Goal: Task Accomplishment & Management: Use online tool/utility

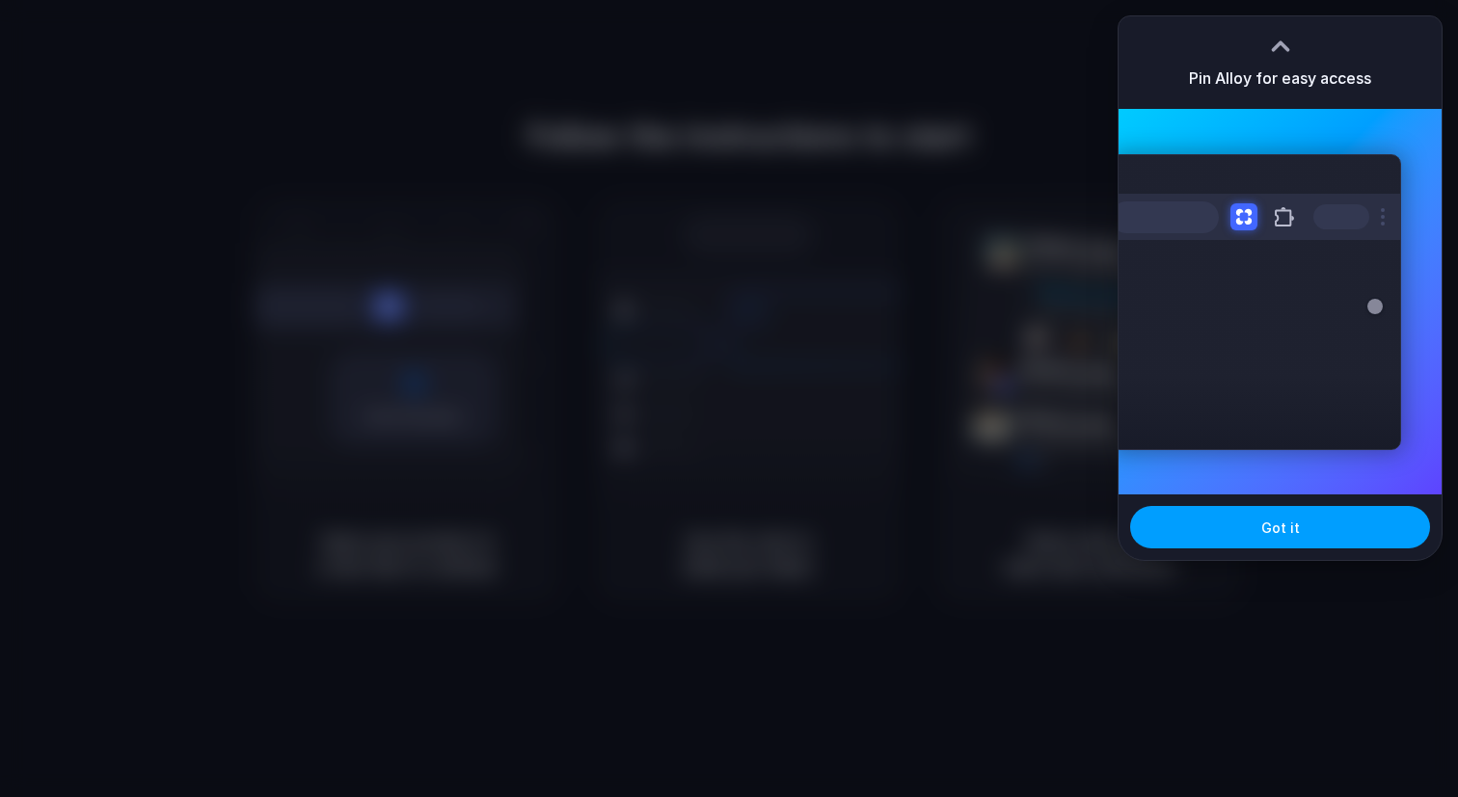
click at [1287, 520] on span "Got it" at bounding box center [1280, 528] width 39 height 20
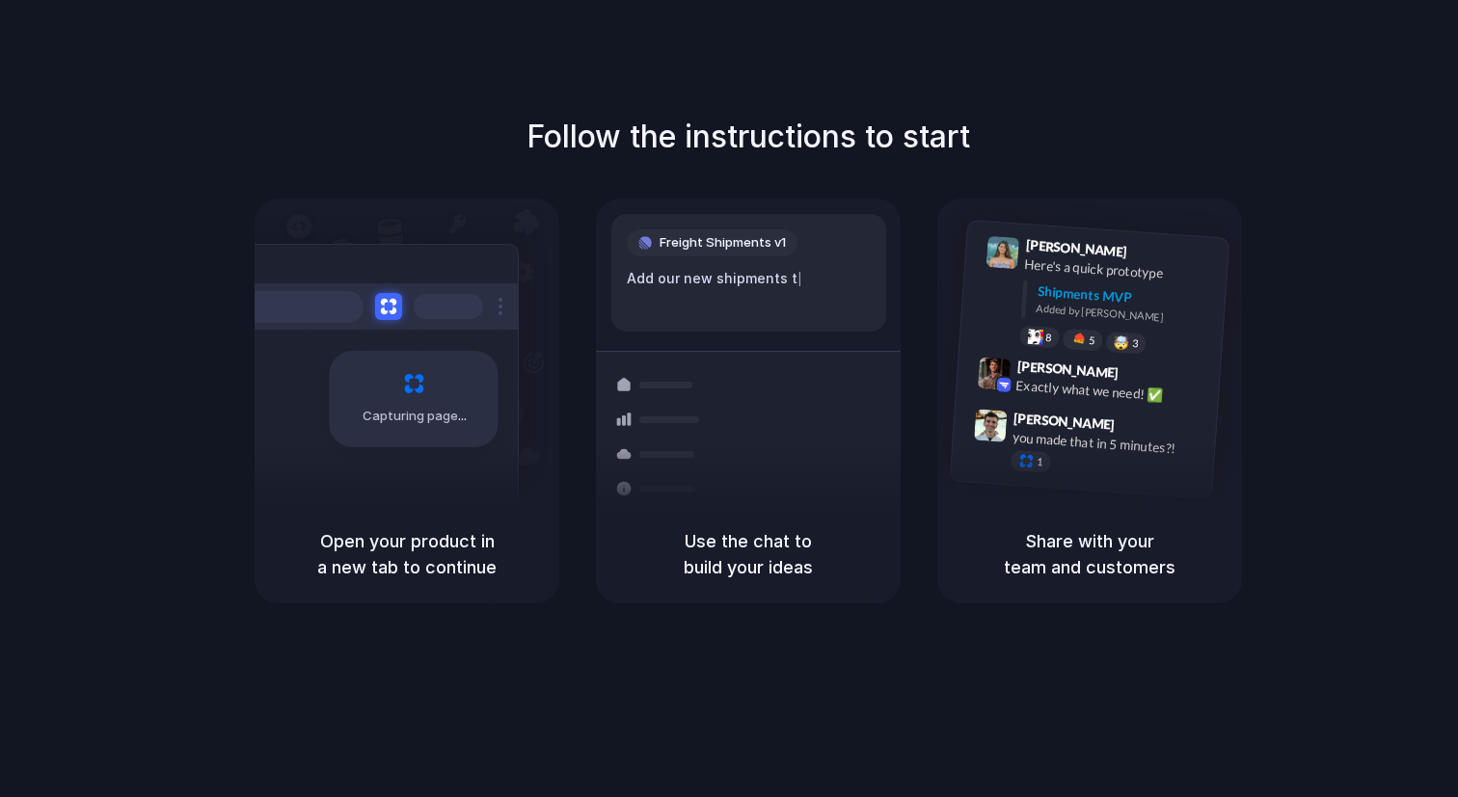
click at [917, 144] on h1 "Follow the instructions to start" at bounding box center [747, 137] width 443 height 46
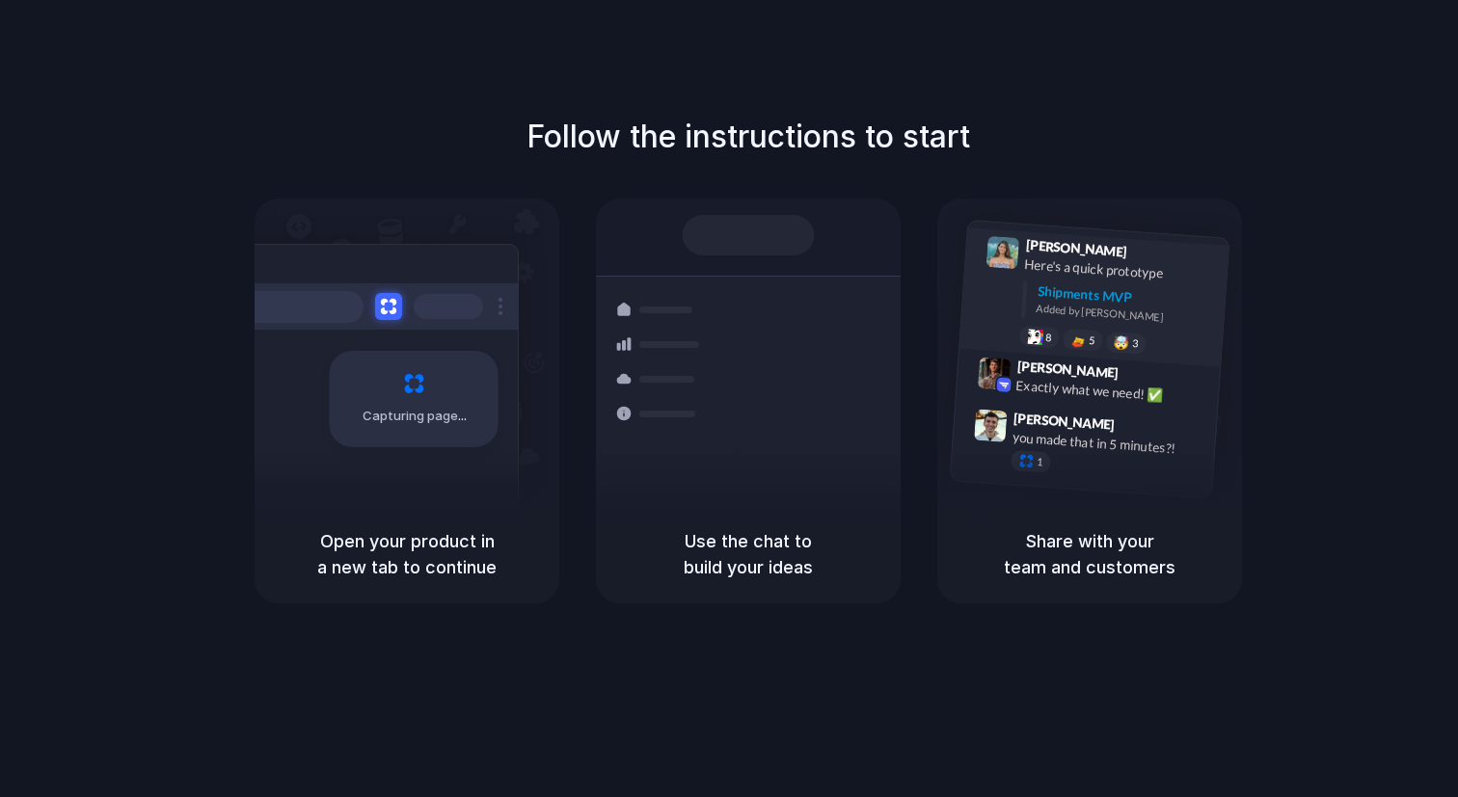
click at [977, 244] on div "Lily Parker 9:41 AM Here's a quick prototype Shipments MVP Added by Alloy 8 5 🤯…" at bounding box center [1093, 298] width 269 height 140
click at [756, 477] on div "Bulk order processing 8 pallets • Warehouse B • Packed" at bounding box center [862, 495] width 260 height 56
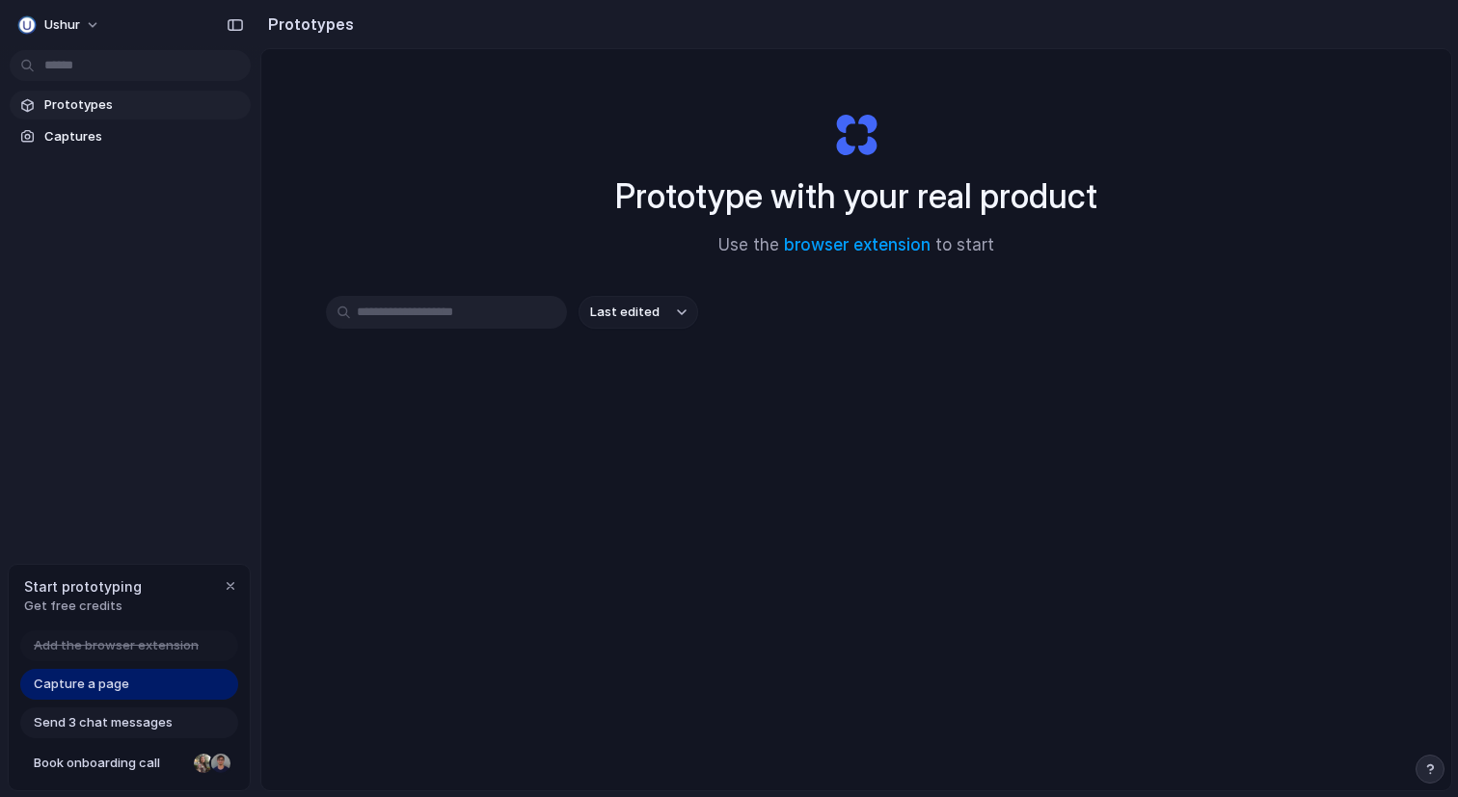
click at [73, 695] on div "Capture a page" at bounding box center [129, 684] width 218 height 31
click at [894, 248] on link "browser extension" at bounding box center [857, 244] width 147 height 19
click at [537, 111] on div "Prototype with your real product Use the browser extension to start" at bounding box center [855, 176] width 771 height 208
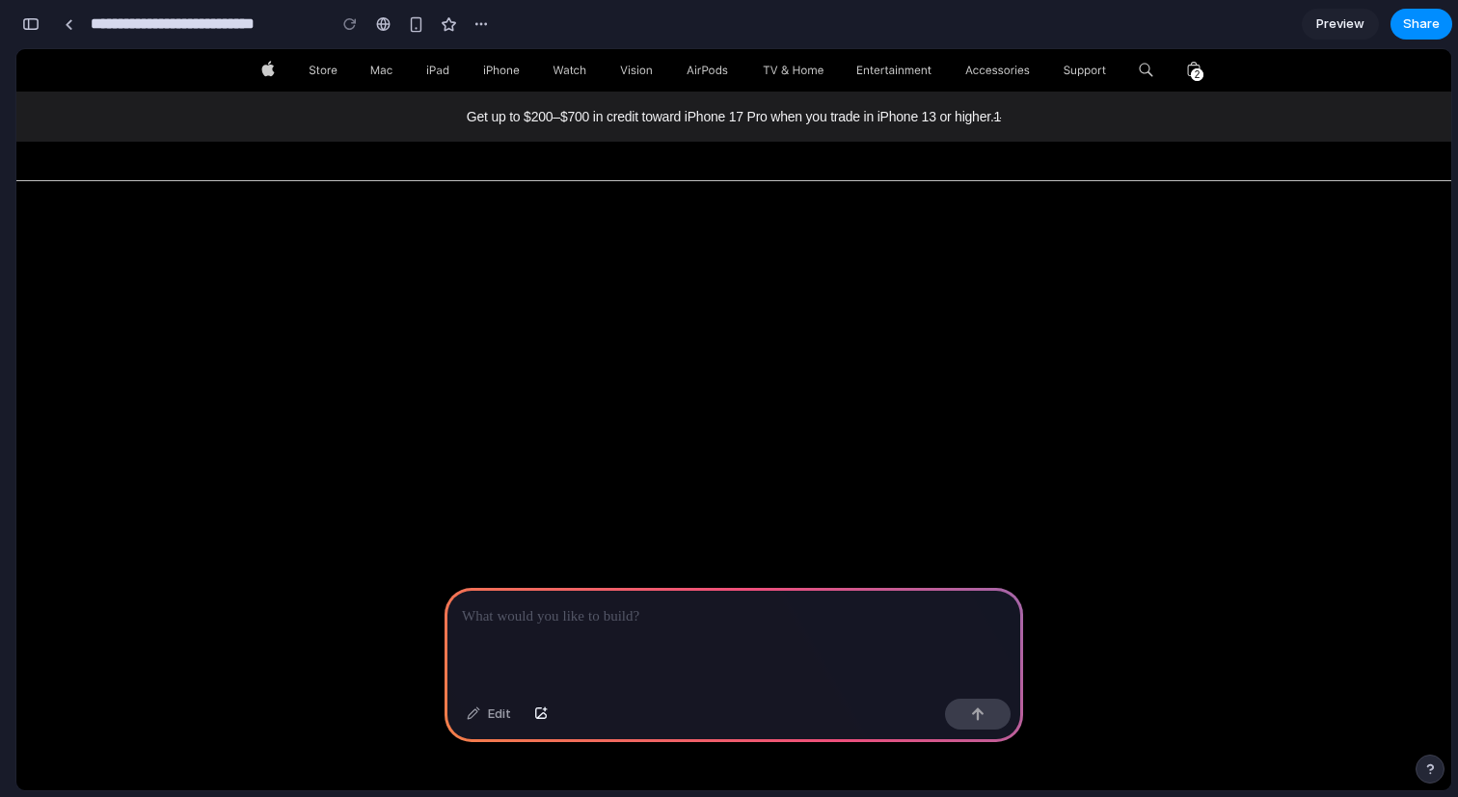
click at [1335, 35] on link "Preview" at bounding box center [1339, 24] width 77 height 31
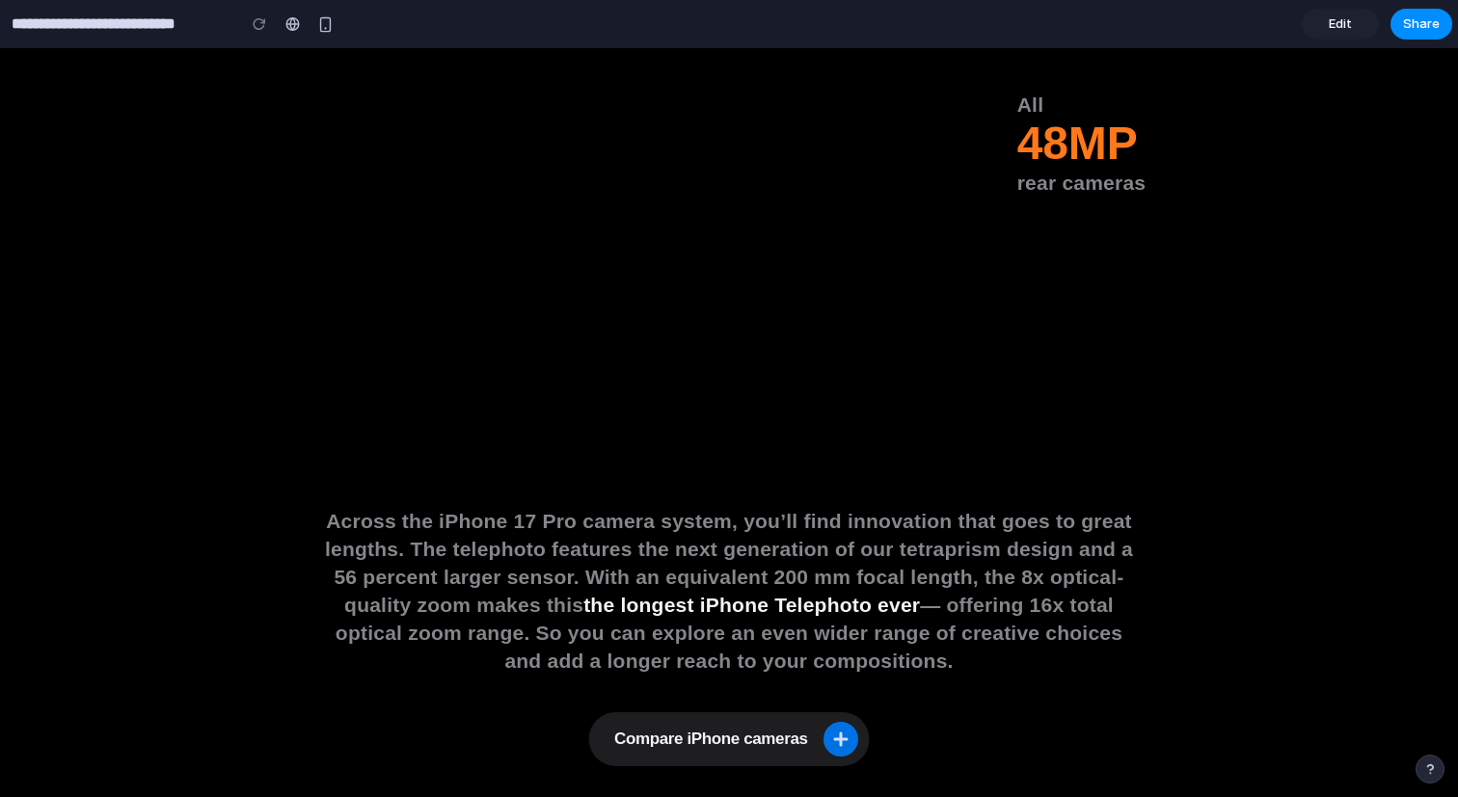
scroll to position [5639, 0]
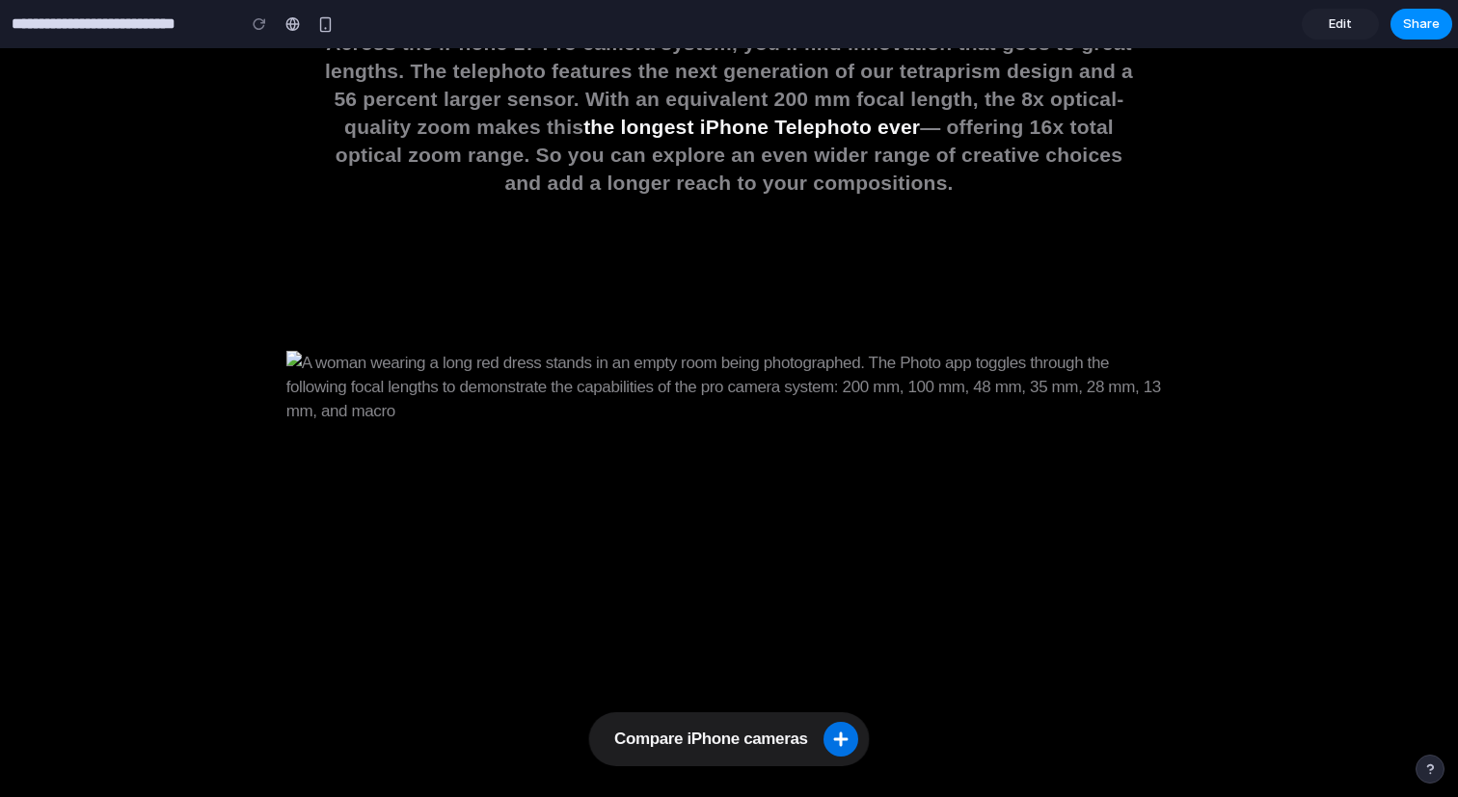
click at [839, 741] on icon at bounding box center [840, 740] width 14 height 14
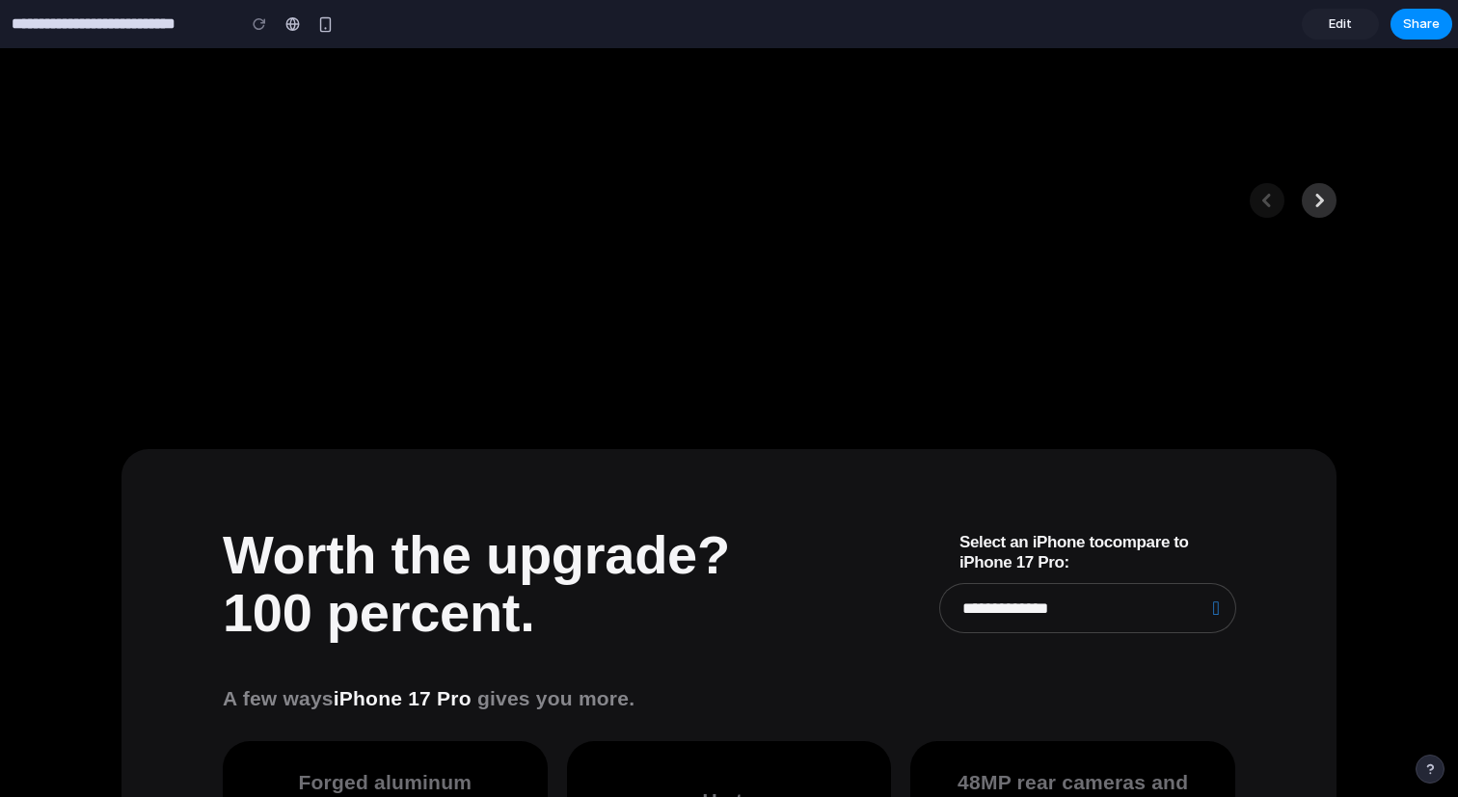
scroll to position [20981, 0]
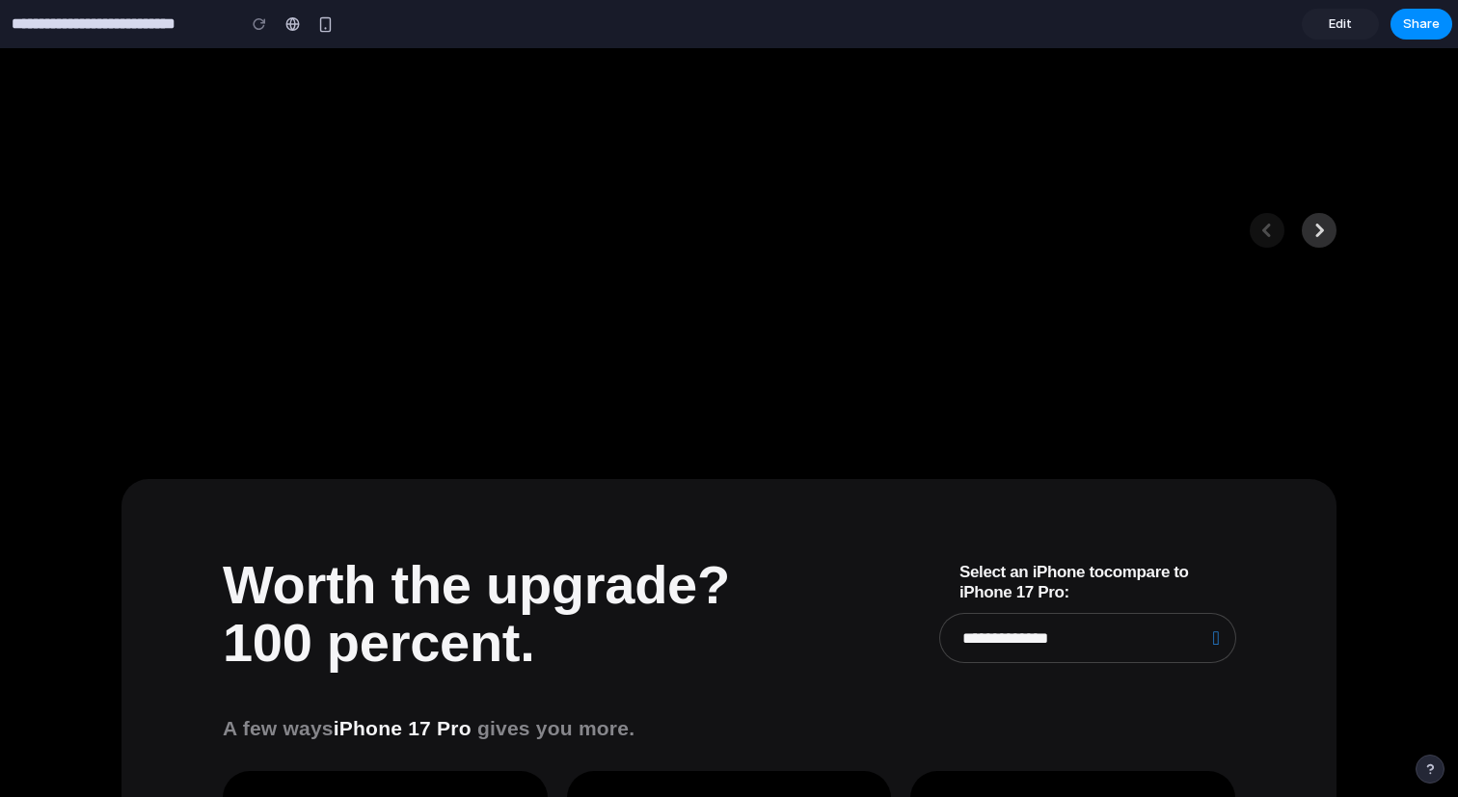
click at [1163, 639] on select "**********" at bounding box center [1087, 638] width 295 height 48
click at [1319, 229] on icon "Next Connectivity gallery" at bounding box center [1320, 230] width 9 height 13
click at [1263, 231] on li at bounding box center [1266, 230] width 35 height 35
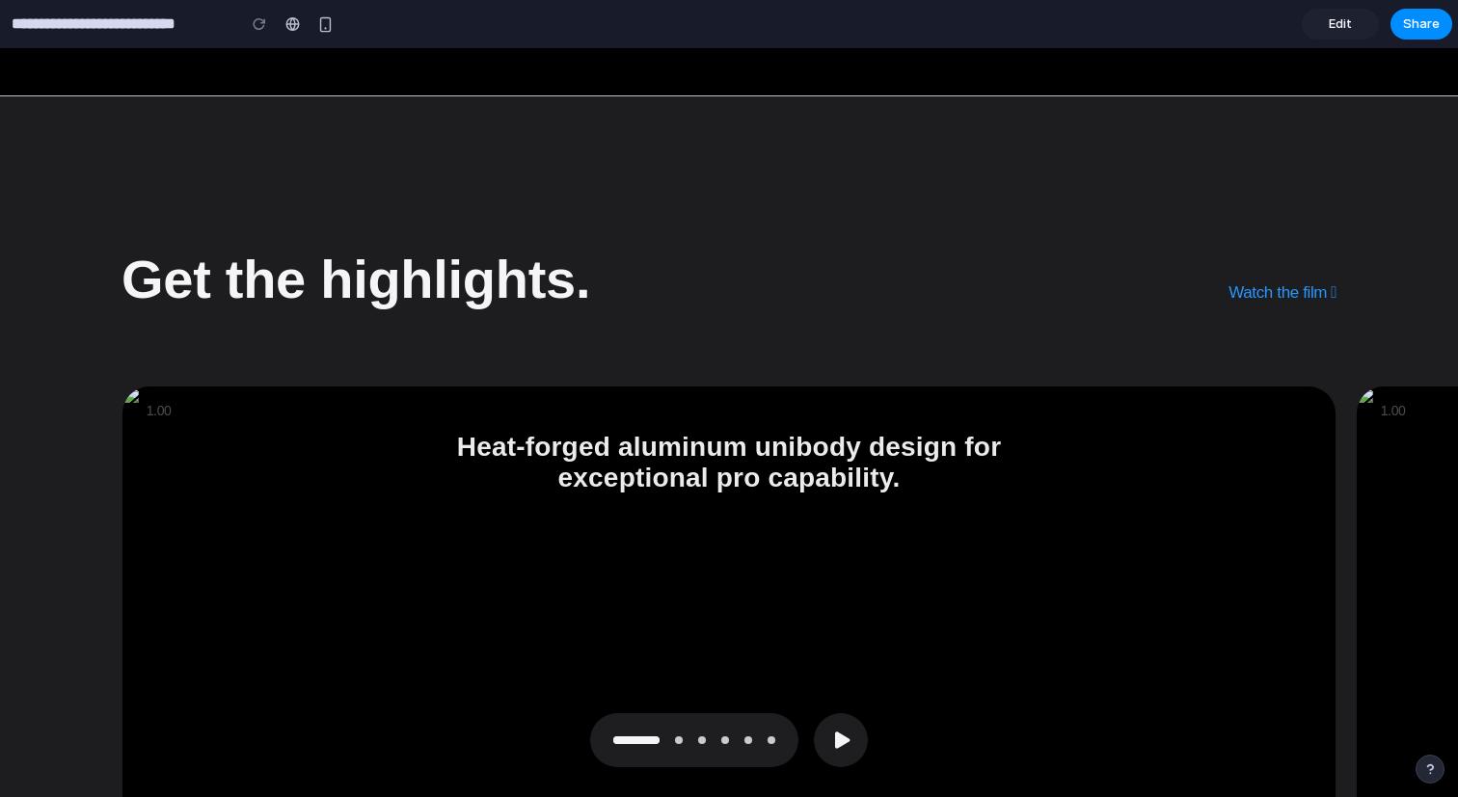
scroll to position [0, 0]
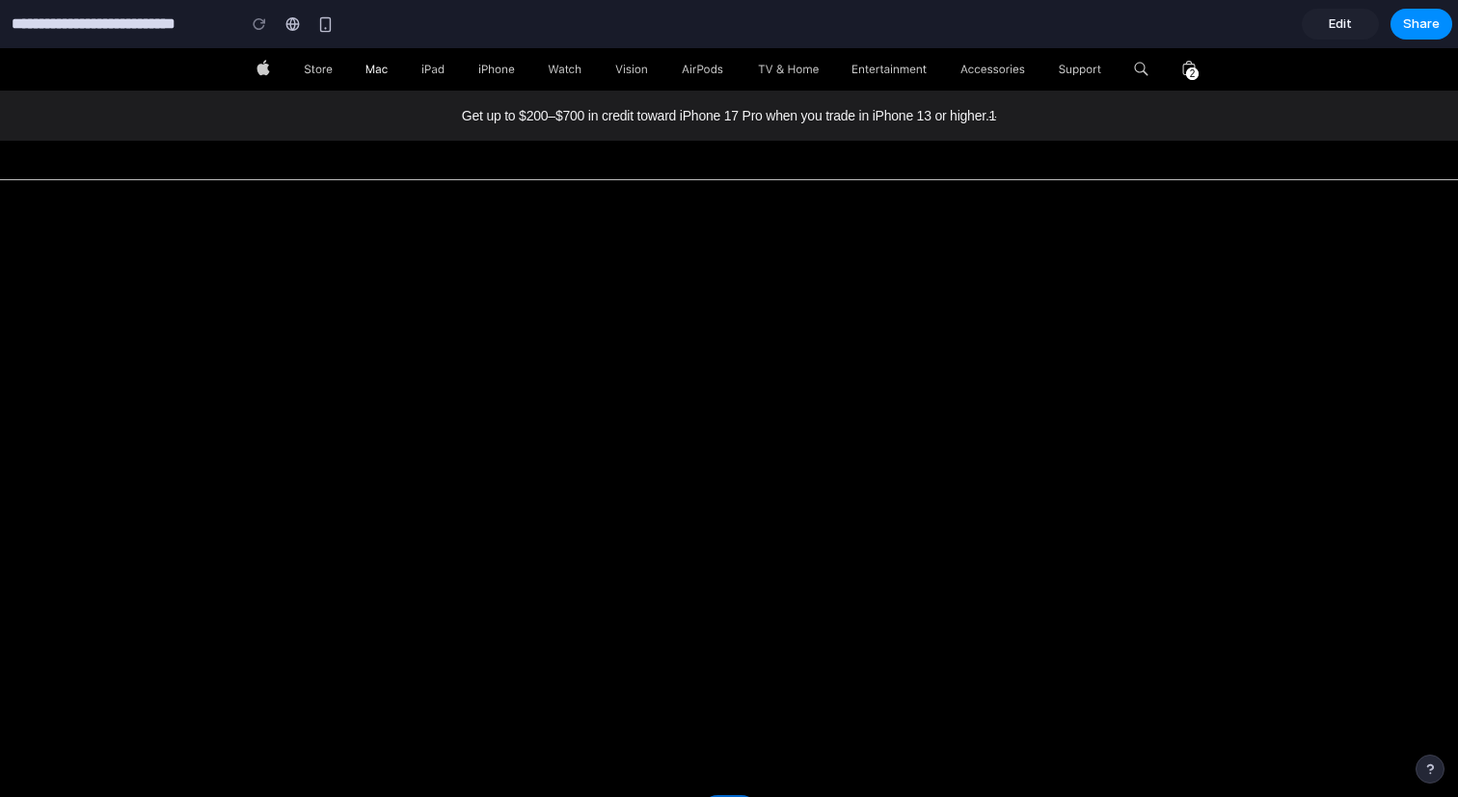
click at [372, 75] on span "Mac" at bounding box center [376, 69] width 22 height 42
click at [1139, 66] on link "Search apple.com" at bounding box center [1141, 69] width 30 height 42
click at [930, 106] on p "Get up to $200– $700 in credit toward iPhone 17 Pro when you trade in iPhone 13…" at bounding box center [728, 115] width 1215 height 19
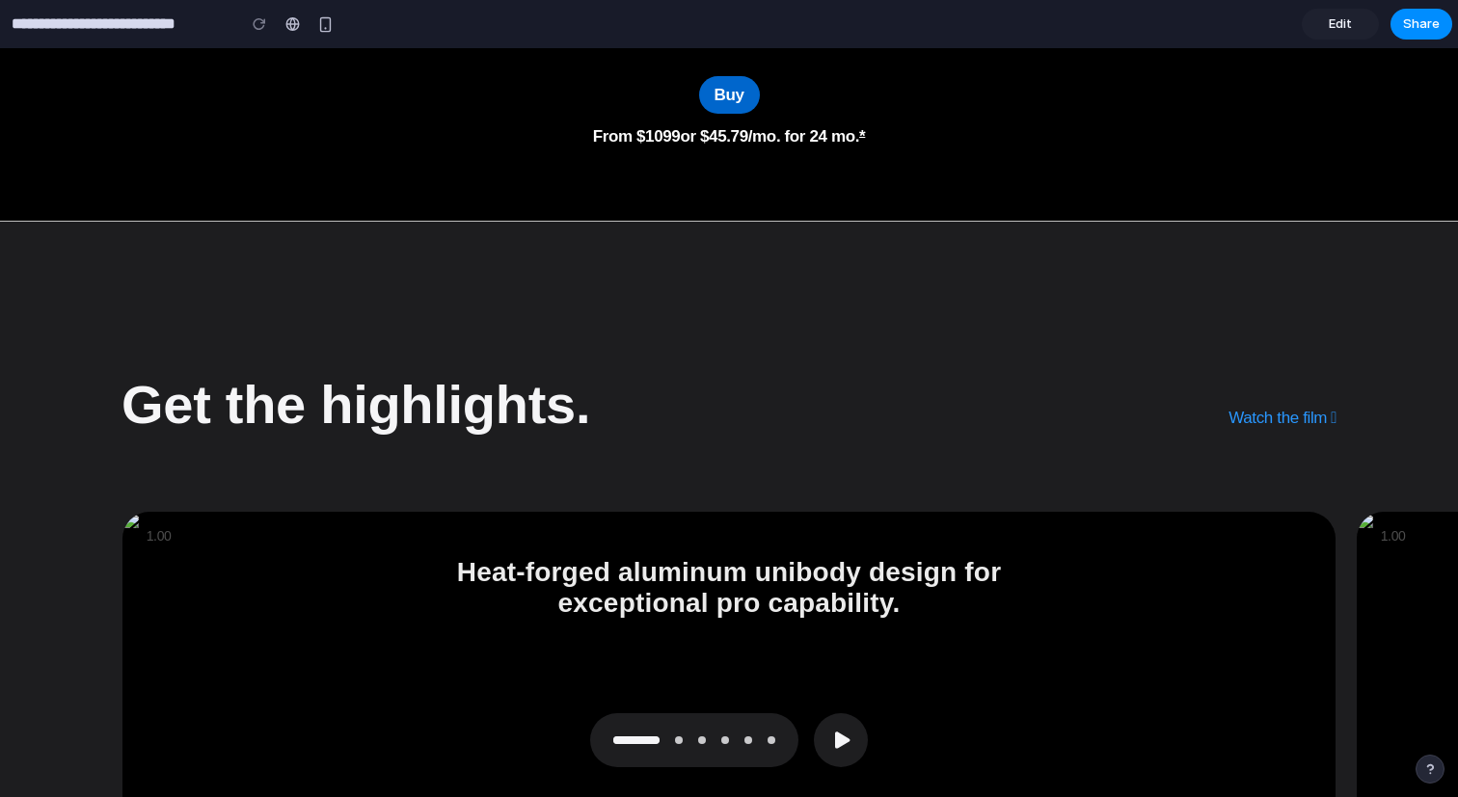
scroll to position [539, 0]
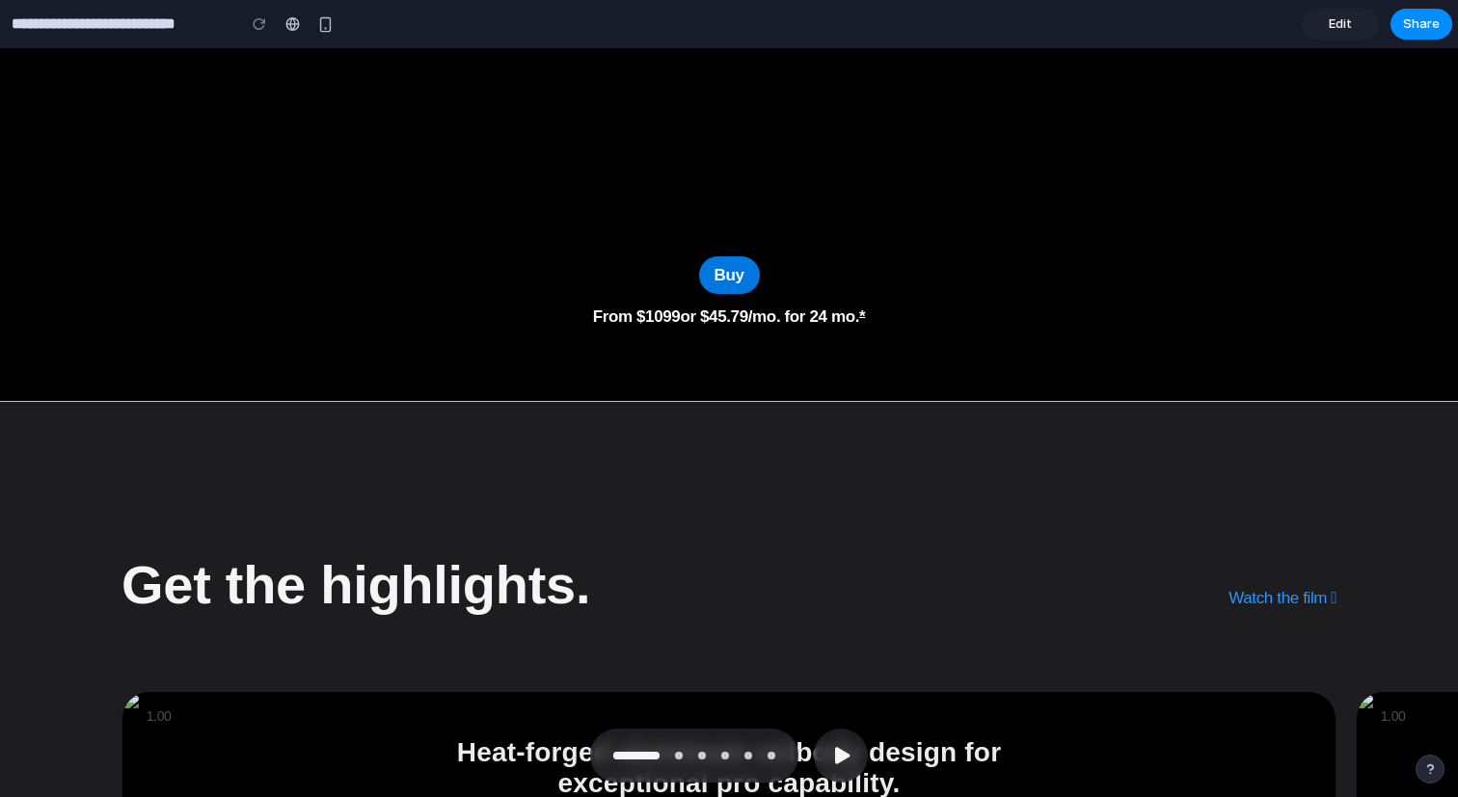
click at [724, 262] on link "Buy" at bounding box center [729, 275] width 61 height 38
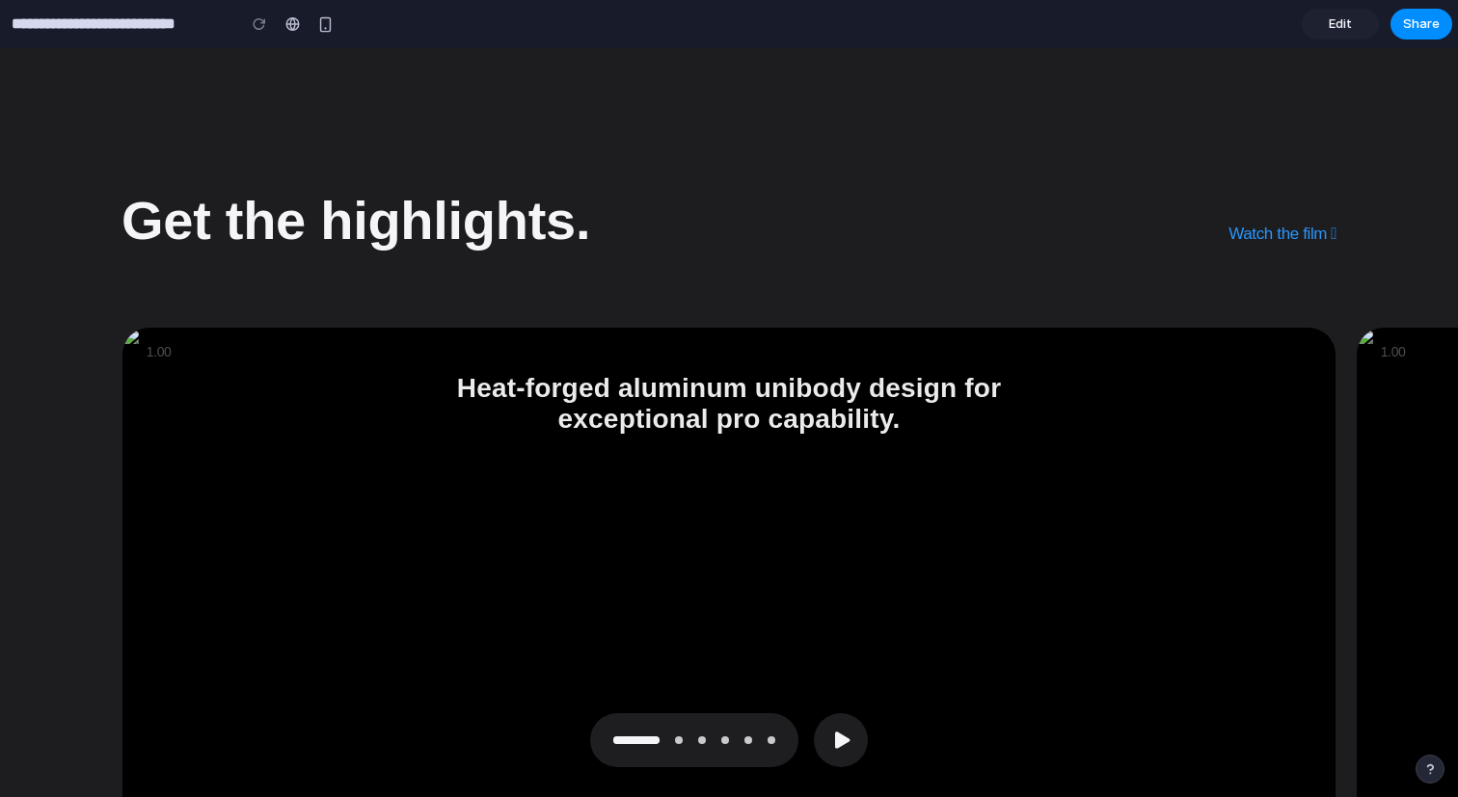
scroll to position [891, 0]
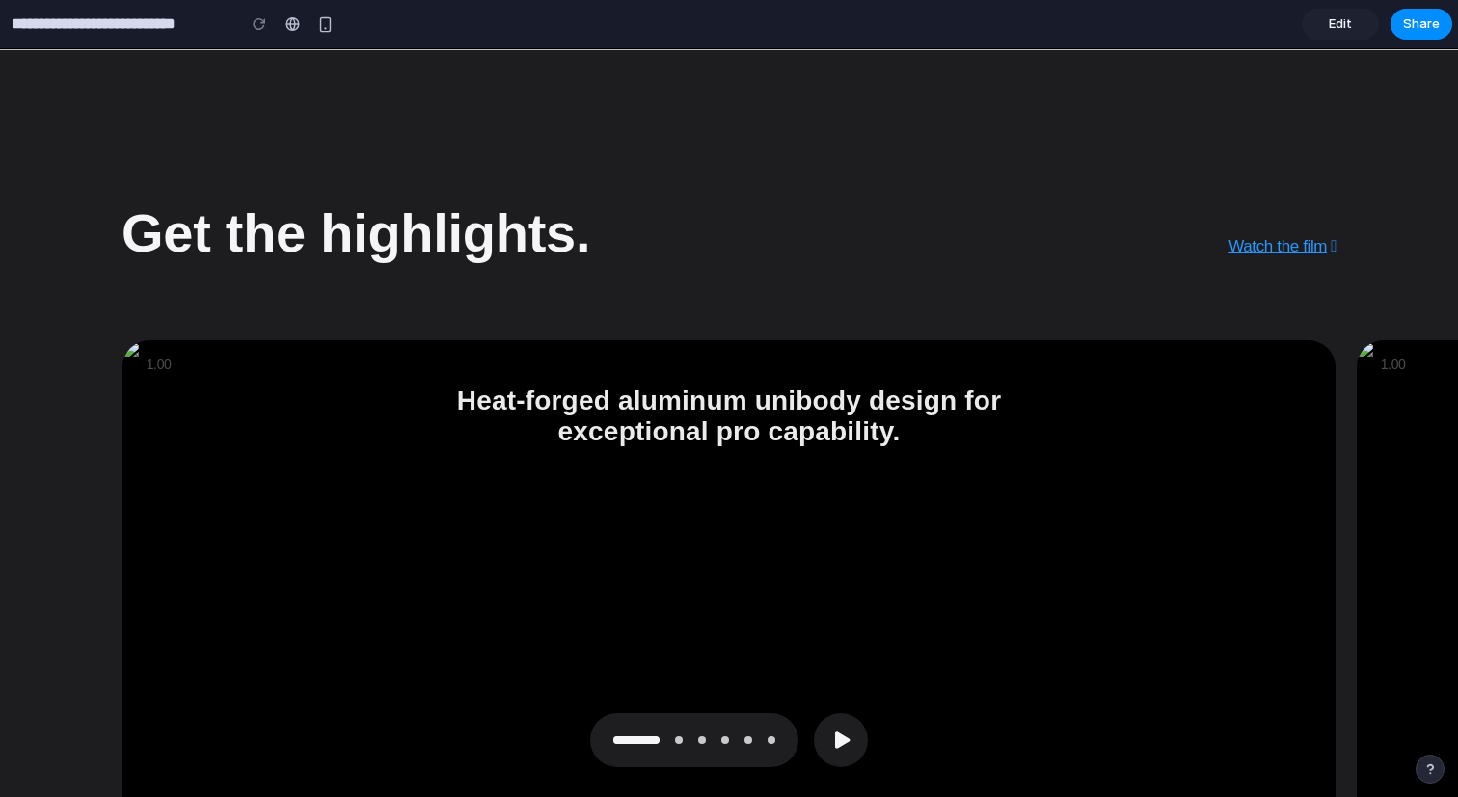
click at [1237, 251] on span "Watch the film" at bounding box center [1277, 246] width 98 height 18
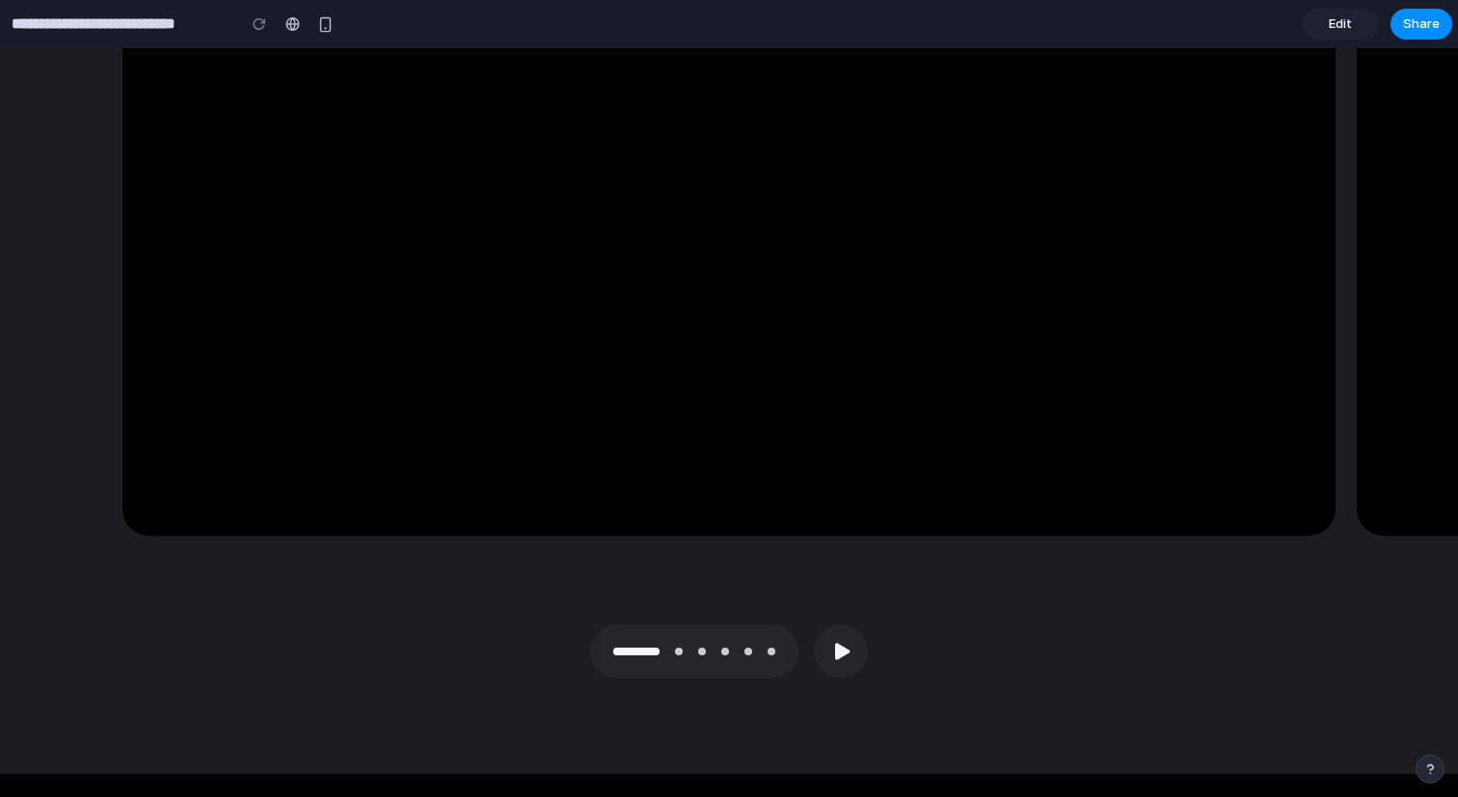
scroll to position [1405, 0]
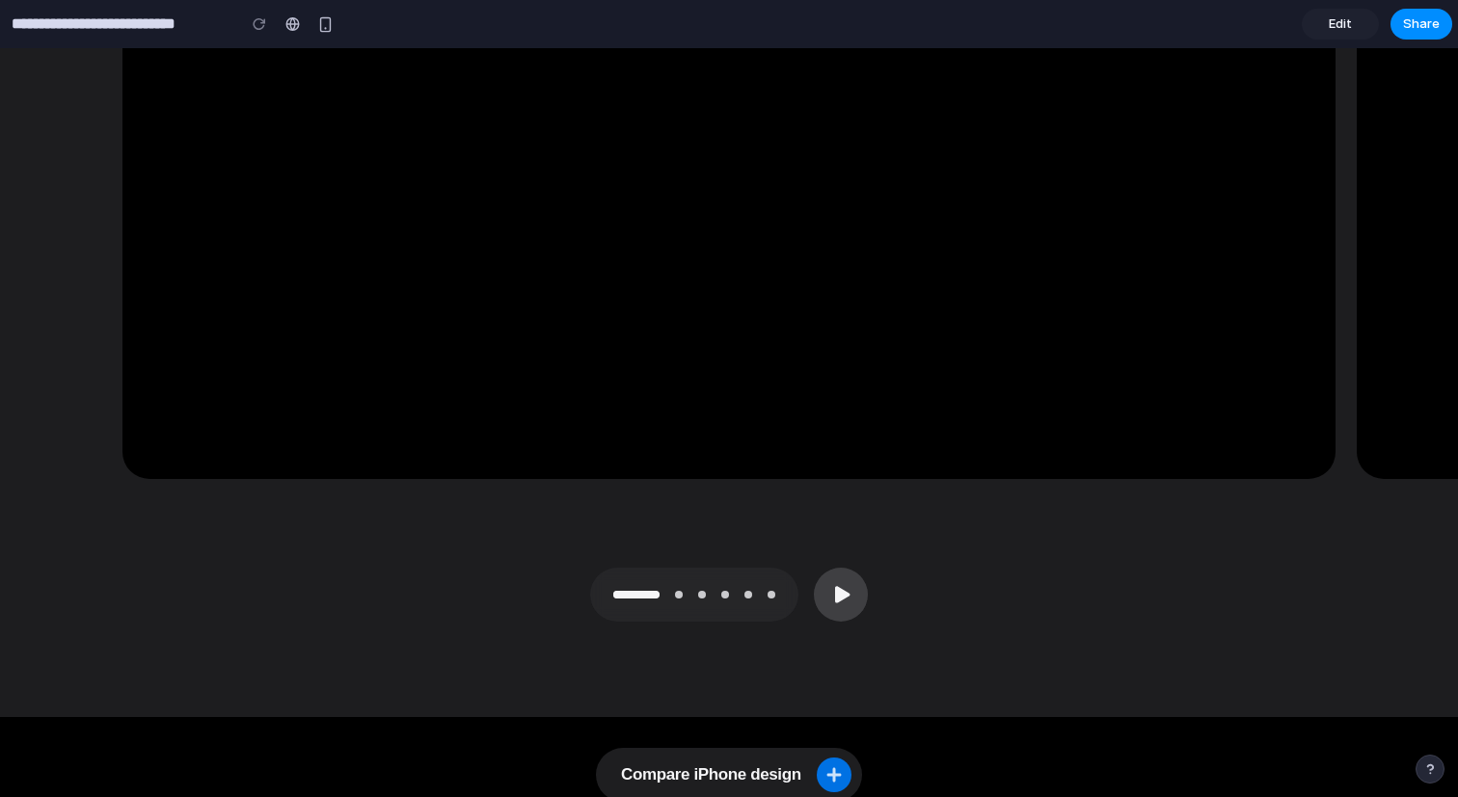
click at [824, 584] on icon "Play Highlights gallery" at bounding box center [841, 594] width 54 height 54
click at [836, 591] on icon "Play Highlights gallery" at bounding box center [842, 593] width 14 height 16
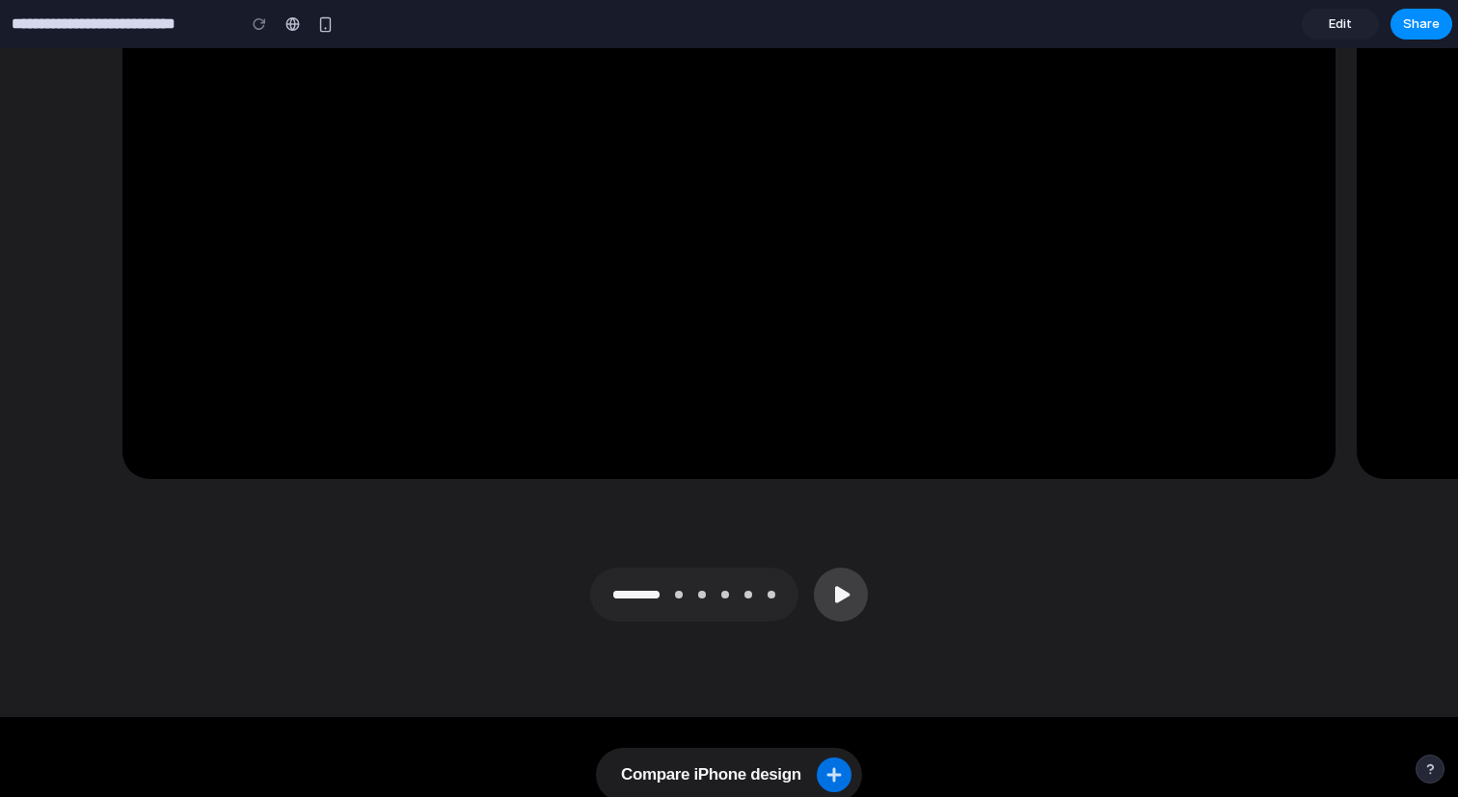
click at [836, 591] on icon "Play Highlights gallery" at bounding box center [842, 593] width 14 height 16
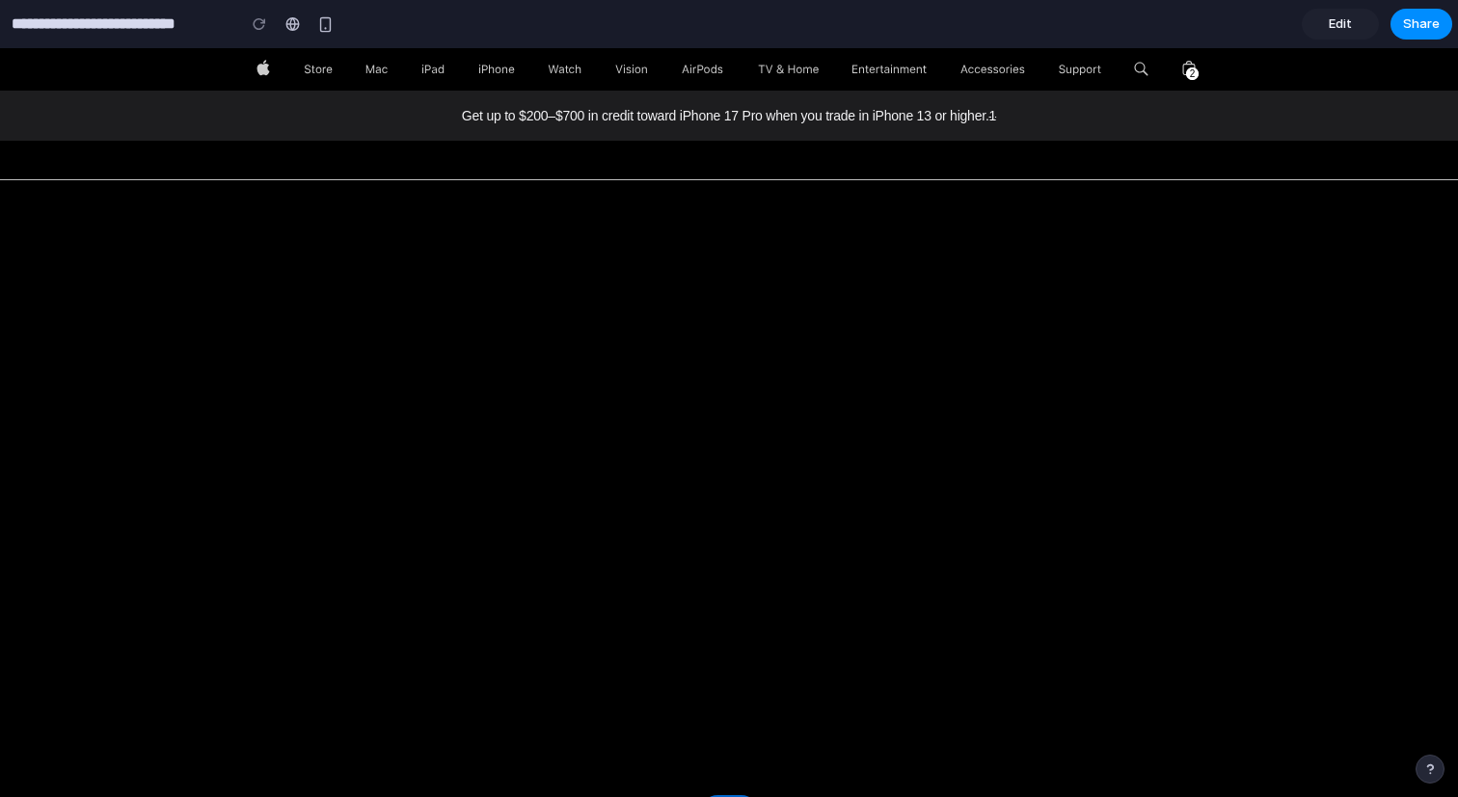
click at [1350, 31] on span "Edit" at bounding box center [1339, 23] width 23 height 19
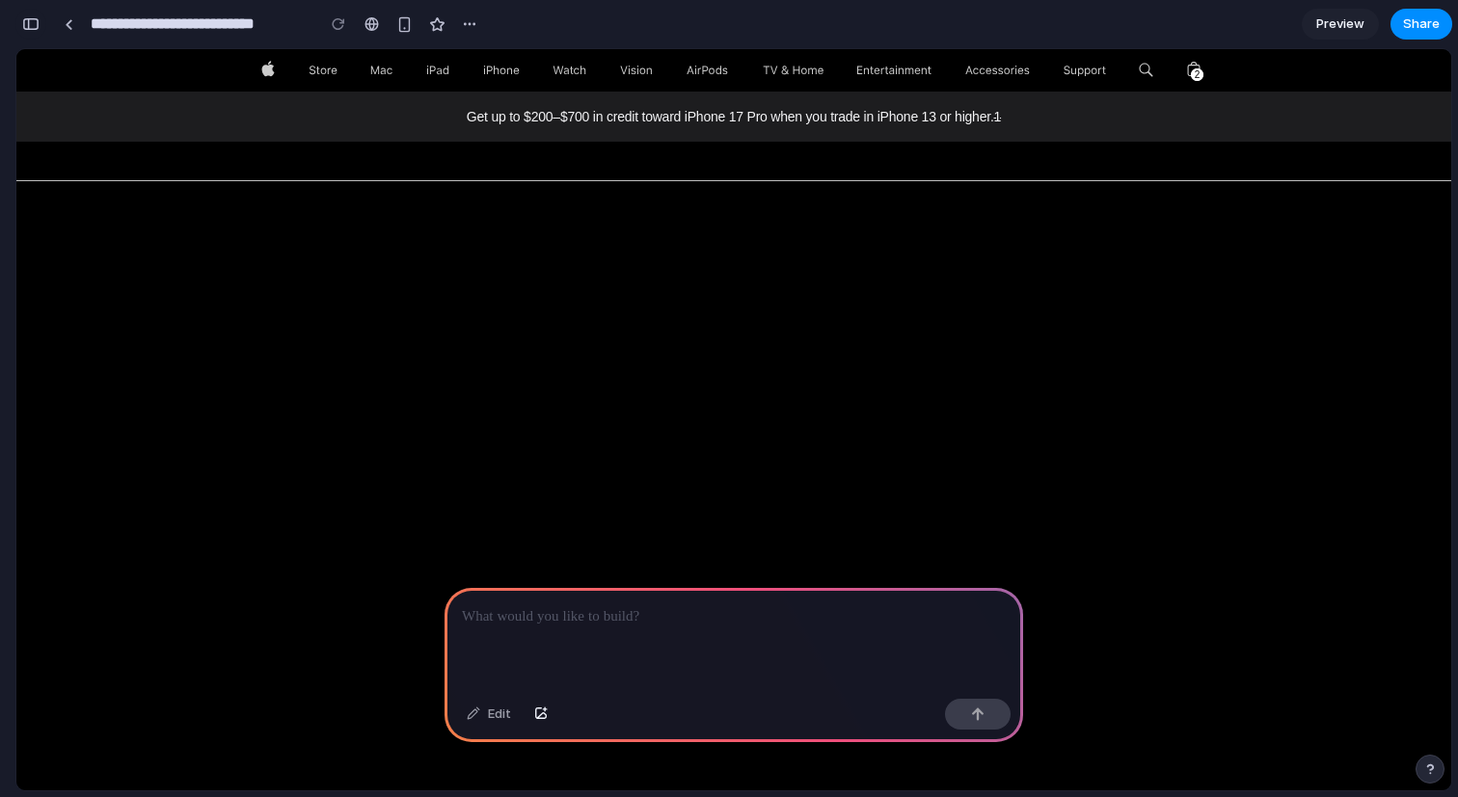
click at [23, 25] on div "button" at bounding box center [30, 23] width 17 height 13
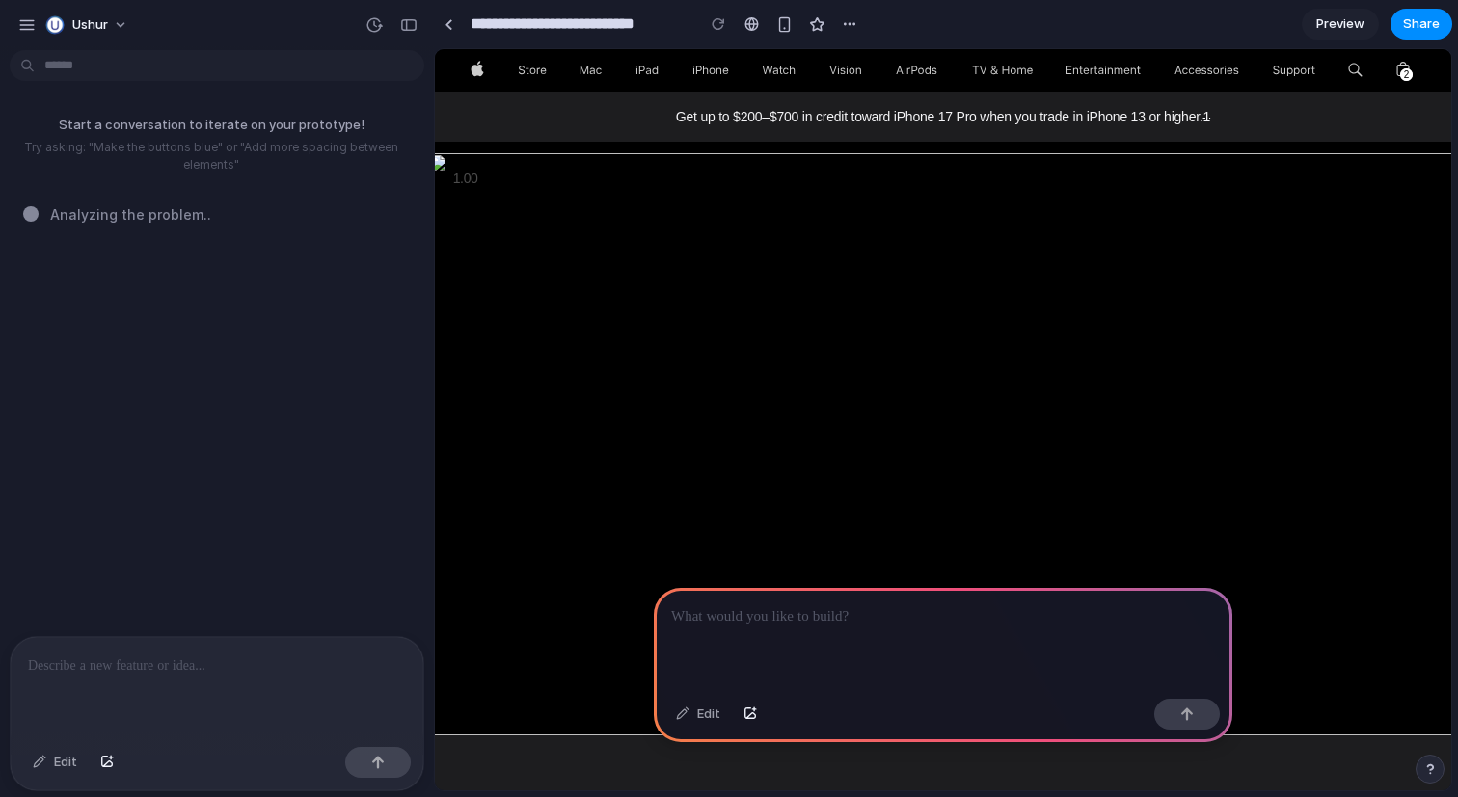
click at [235, 357] on div "Start a conversation to iterate on your prototype! Try asking: "Make the button…" at bounding box center [211, 347] width 422 height 578
click at [120, 683] on div at bounding box center [217, 688] width 413 height 102
click at [31, 24] on div "button" at bounding box center [26, 24] width 17 height 17
click at [108, 26] on button "Ushur" at bounding box center [88, 25] width 100 height 31
click at [108, 26] on div "Settings Invite members Change theme Sign out" at bounding box center [729, 398] width 1458 height 797
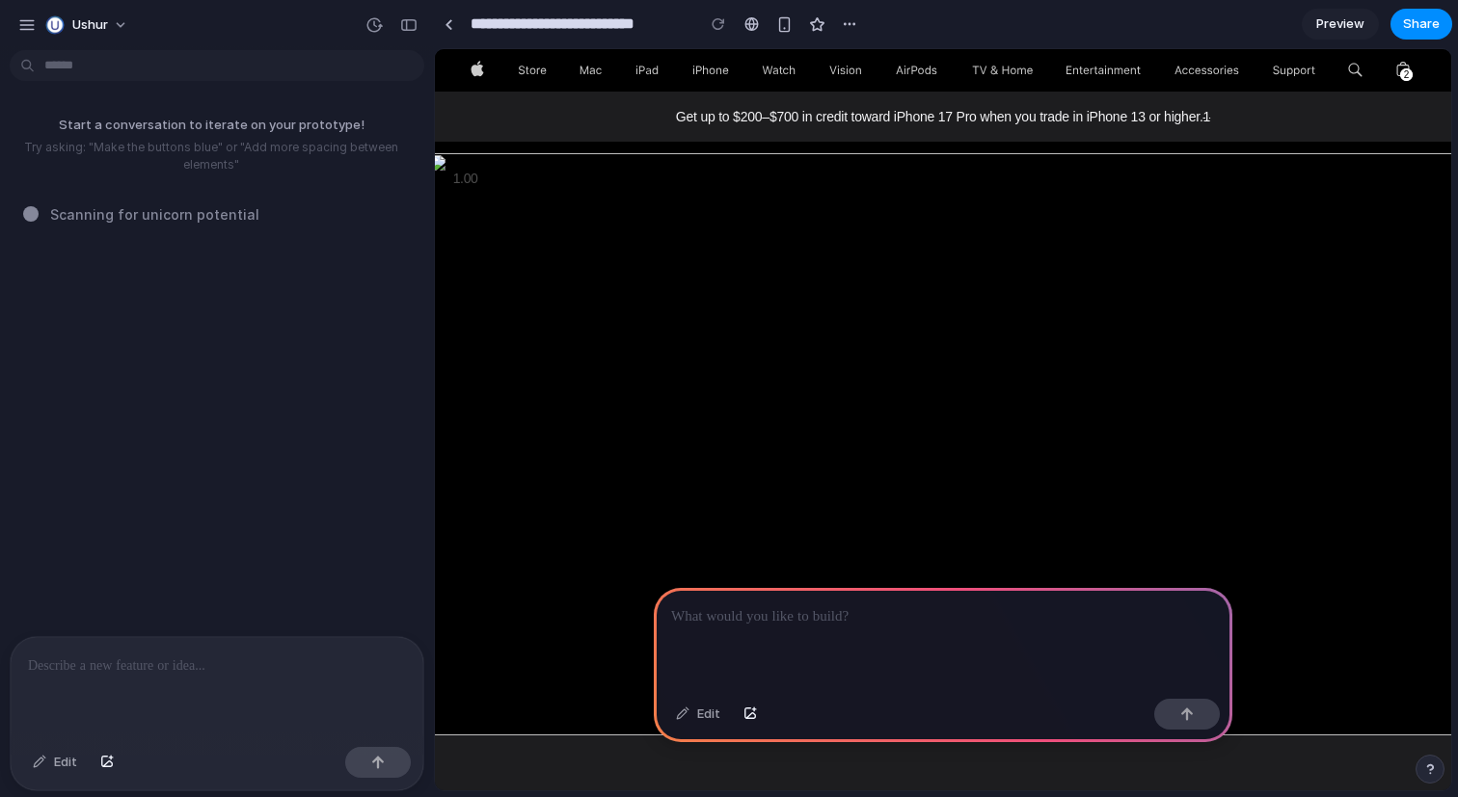
click at [219, 469] on div "Start a conversation to iterate on your prototype! Try asking: "Make the button…" at bounding box center [211, 347] width 422 height 578
click at [191, 702] on div at bounding box center [217, 688] width 413 height 102
